Goal: Task Accomplishment & Management: Use online tool/utility

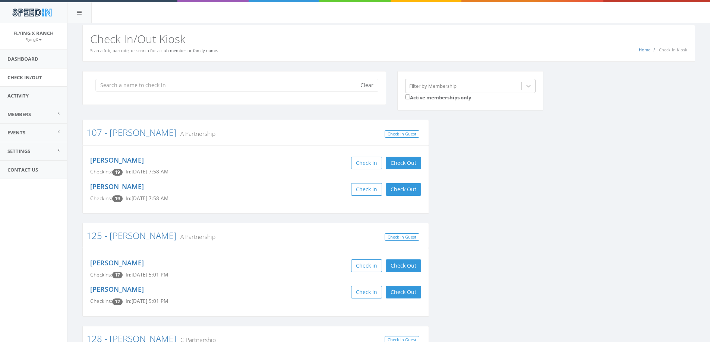
click at [132, 83] on input "search" at bounding box center [228, 85] width 266 height 13
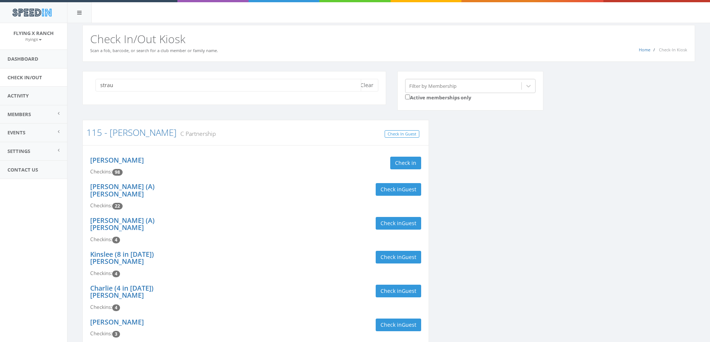
drag, startPoint x: 124, startPoint y: 88, endPoint x: 45, endPoint y: 81, distance: 78.9
click at [56, 86] on body "SpeedIn SpeedIn Flying X Ranch FlyingX My Profile Logout Dashboard Check In/Out…" at bounding box center [355, 171] width 710 height 342
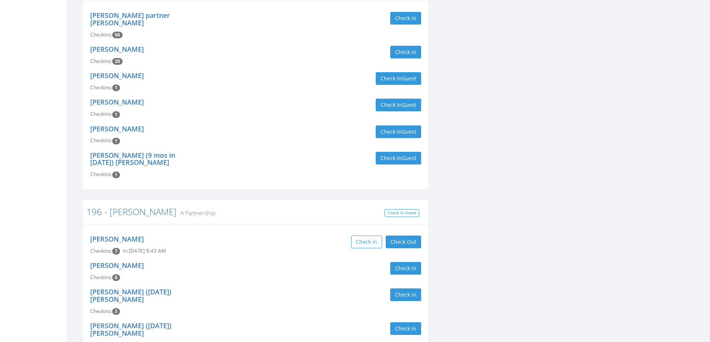
scroll to position [522, 0]
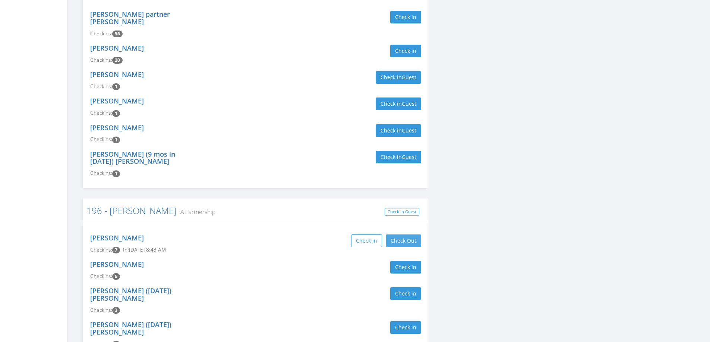
type input "ryan"
click at [396, 235] on button "Check Out" at bounding box center [403, 241] width 35 height 13
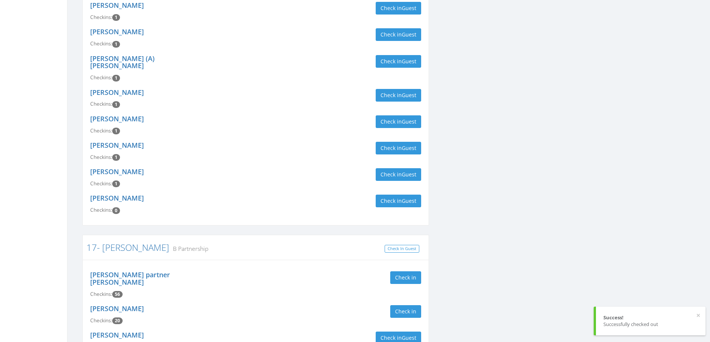
scroll to position [0, 0]
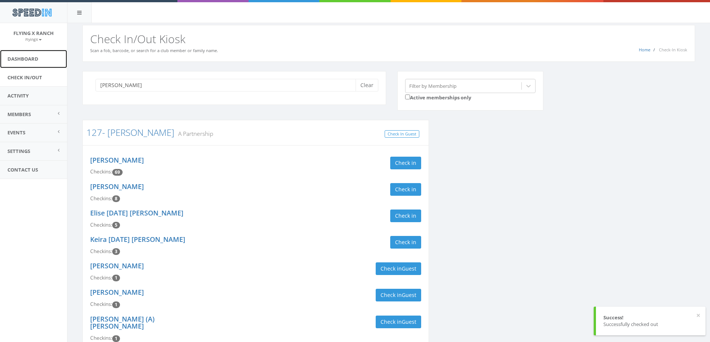
click at [33, 57] on link "Dashboard" at bounding box center [33, 59] width 67 height 18
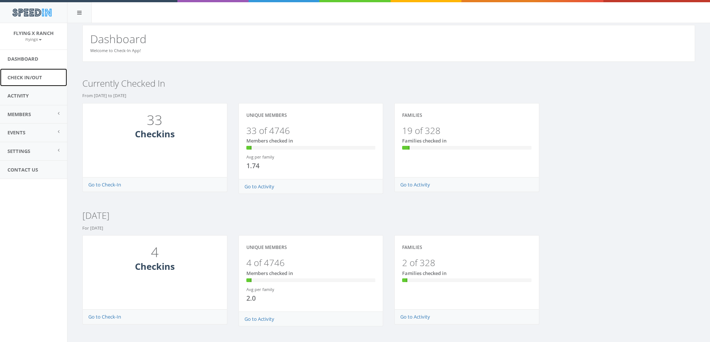
click at [35, 74] on link "Check In/Out" at bounding box center [33, 78] width 67 height 18
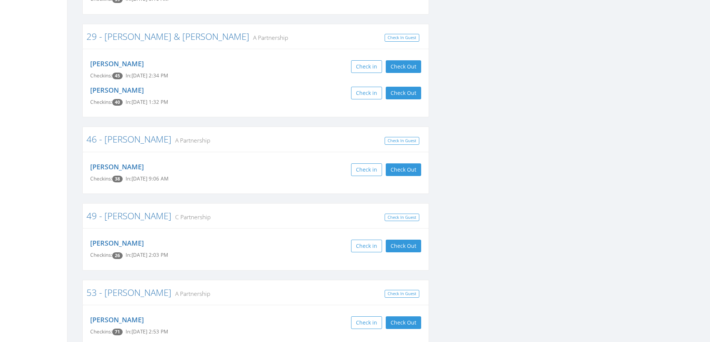
scroll to position [1193, 0]
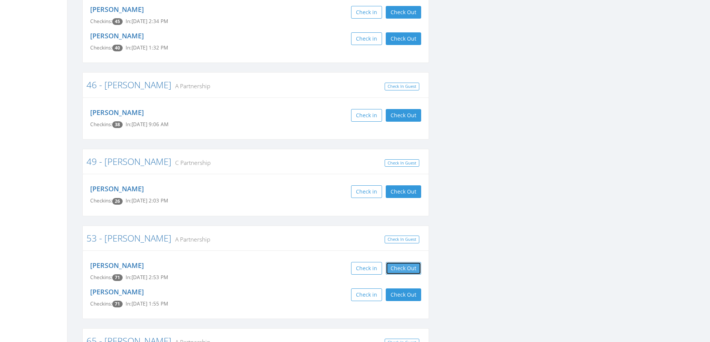
click at [402, 262] on button "Check Out" at bounding box center [403, 268] width 35 height 13
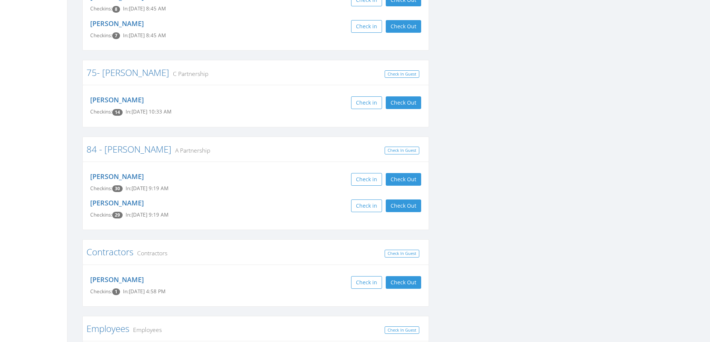
scroll to position [1565, 0]
click at [416, 276] on button "Check Out" at bounding box center [403, 282] width 35 height 13
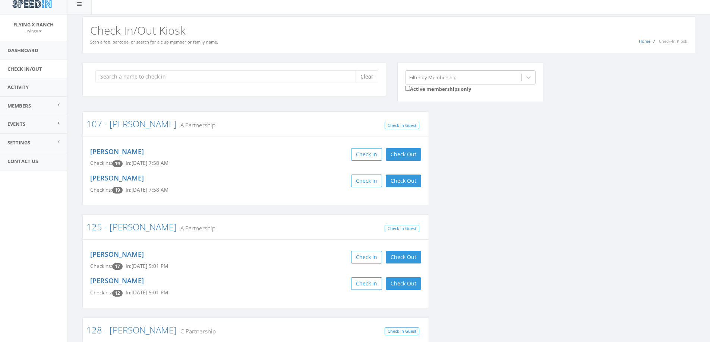
scroll to position [0, 0]
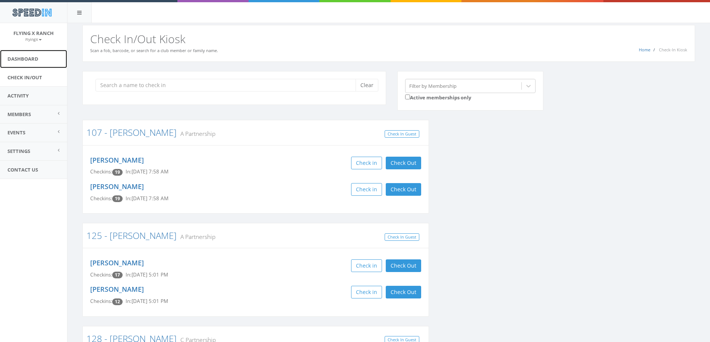
click at [31, 58] on link "Dashboard" at bounding box center [33, 59] width 67 height 18
